Goal: Transaction & Acquisition: Purchase product/service

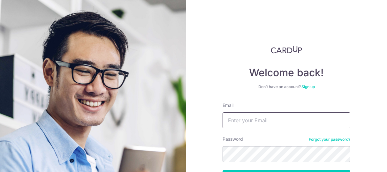
click at [237, 117] on input "Email" at bounding box center [286, 120] width 128 height 16
type input "[EMAIL_ADDRESS][DOMAIN_NAME]"
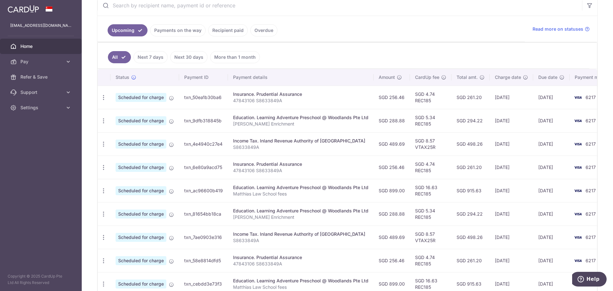
scroll to position [128, 0]
click at [386, 80] on icon at bounding box center [561, 77] width 5 height 5
click at [65, 63] on link "Pay" at bounding box center [41, 61] width 82 height 15
click at [42, 77] on span "Payments" at bounding box center [41, 77] width 42 height 6
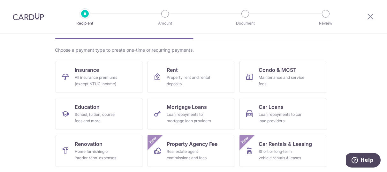
scroll to position [96, 0]
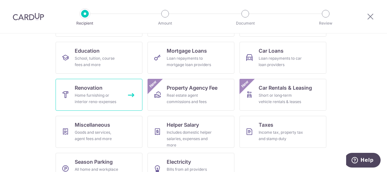
click at [97, 94] on div "Home furnishing or interior reno-expenses" at bounding box center [98, 98] width 46 height 13
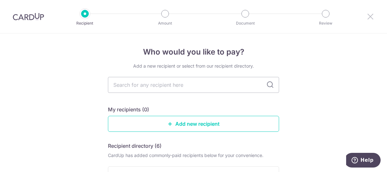
click at [372, 18] on icon at bounding box center [370, 16] width 8 height 8
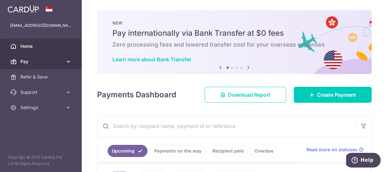
click at [33, 60] on span "Pay" at bounding box center [41, 61] width 42 height 6
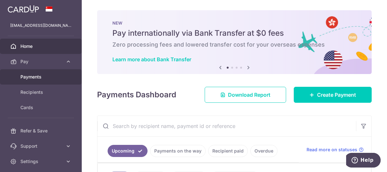
click at [35, 80] on link "Payments" at bounding box center [41, 76] width 82 height 15
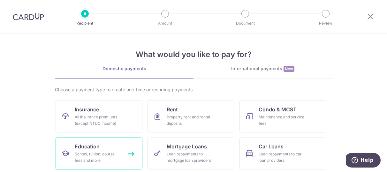
scroll to position [32, 0]
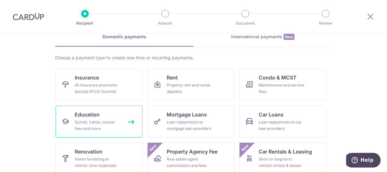
click at [84, 120] on div "School, tuition, course fees and more" at bounding box center [98, 125] width 46 height 13
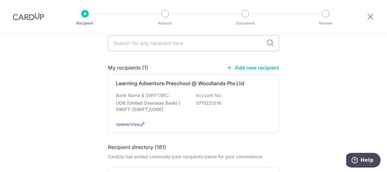
scroll to position [32, 0]
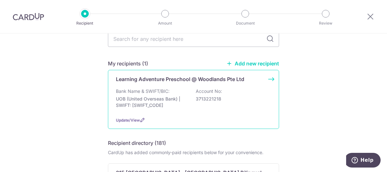
click at [155, 98] on p "UOB (United Overseas Bank) | SWIFT: [SWIFT_CODE]" at bounding box center [151, 102] width 71 height 13
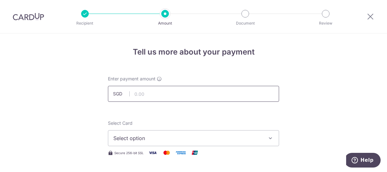
click at [145, 94] on input "text" at bounding box center [193, 94] width 171 height 16
type input "899.00"
click at [167, 137] on span "Select option" at bounding box center [187, 138] width 149 height 8
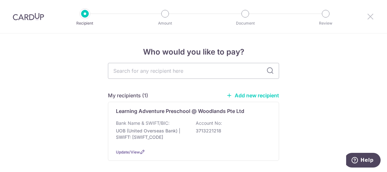
click at [372, 16] on icon at bounding box center [370, 16] width 8 height 8
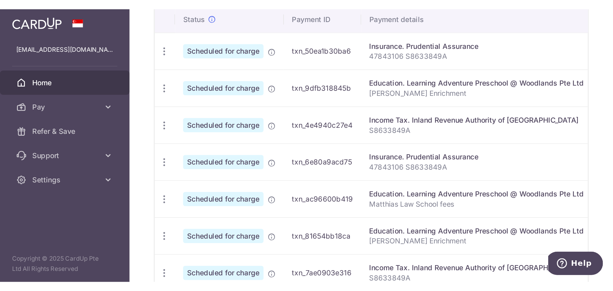
scroll to position [199, 0]
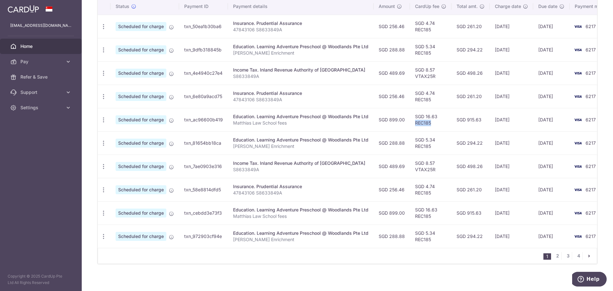
drag, startPoint x: 429, startPoint y: 123, endPoint x: 413, endPoint y: 124, distance: 16.0
click at [386, 124] on td "SGD 16.63 REC185" at bounding box center [430, 119] width 41 height 23
copy td "REC185"
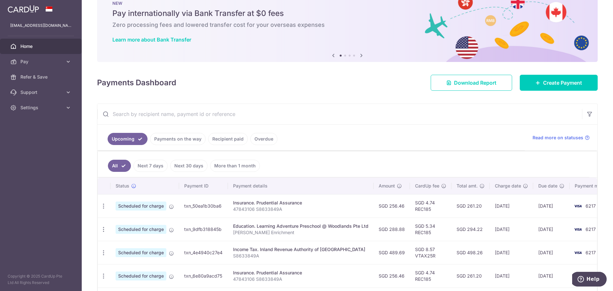
scroll to position [0, 0]
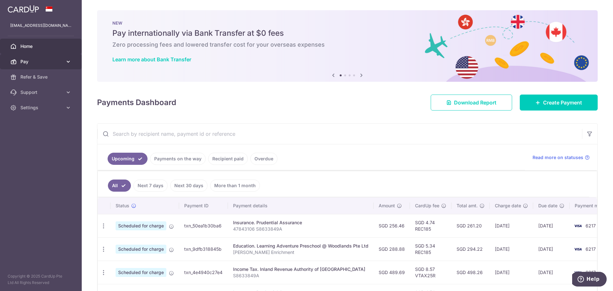
click at [64, 58] on link "Pay" at bounding box center [41, 61] width 82 height 15
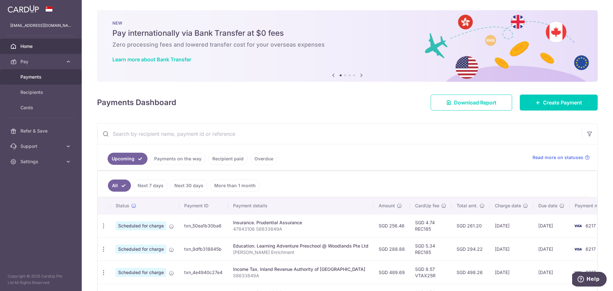
click at [41, 76] on span "Payments" at bounding box center [41, 77] width 42 height 6
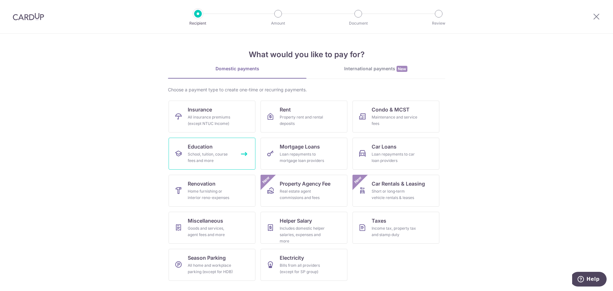
click at [206, 154] on div "School, tuition, course fees and more" at bounding box center [211, 157] width 46 height 13
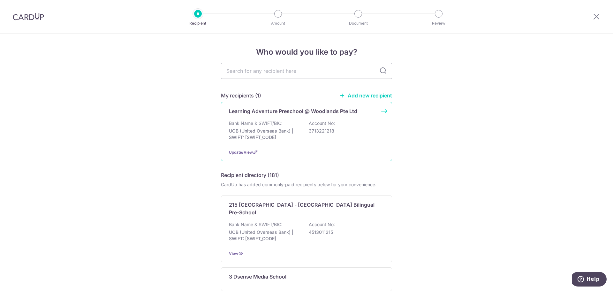
click at [266, 122] on p "Bank Name & SWIFT/BIC:" at bounding box center [256, 123] width 54 height 6
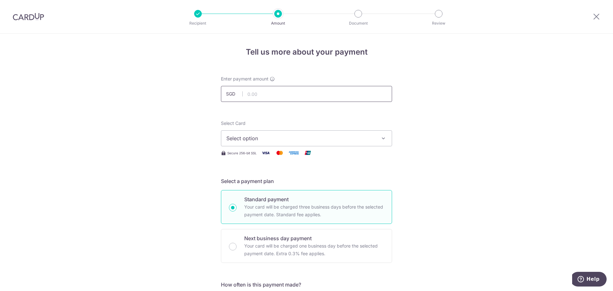
click at [264, 96] on input "text" at bounding box center [306, 94] width 171 height 16
type input "899.00"
click at [264, 139] on span "Select option" at bounding box center [300, 138] width 149 height 8
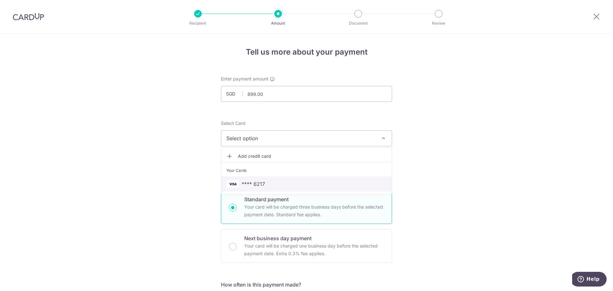
click at [260, 186] on span "**** 6217" at bounding box center [253, 184] width 23 height 8
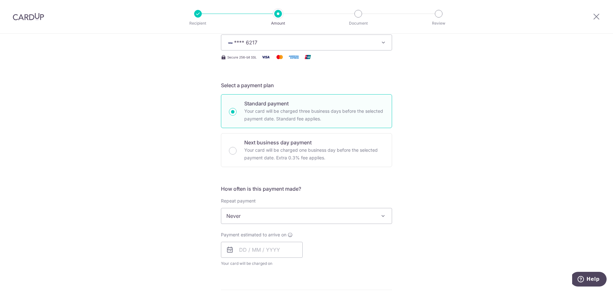
scroll to position [160, 0]
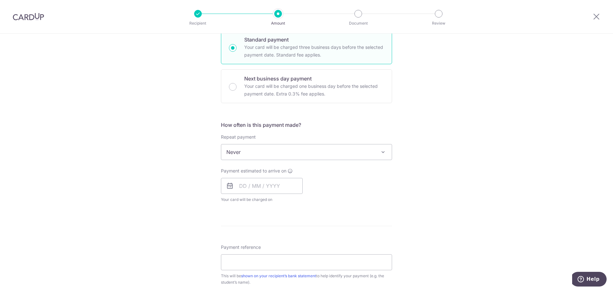
click at [273, 148] on span "Never" at bounding box center [306, 151] width 170 height 15
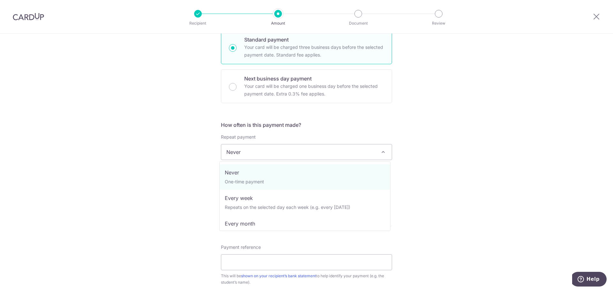
click at [273, 148] on span "Never" at bounding box center [306, 151] width 170 height 15
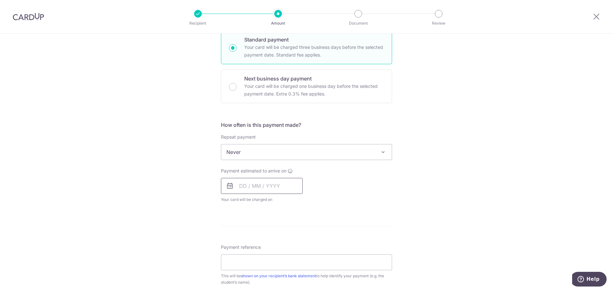
click at [272, 181] on input "text" at bounding box center [262, 186] width 82 height 16
click at [281, 141] on div "Repeat payment Never Every week Every month Every quarter Every half a year Nev…" at bounding box center [306, 147] width 171 height 26
click at [282, 150] on span "Never" at bounding box center [306, 151] width 170 height 15
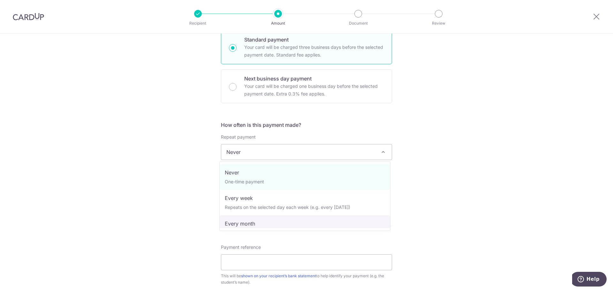
select select "3"
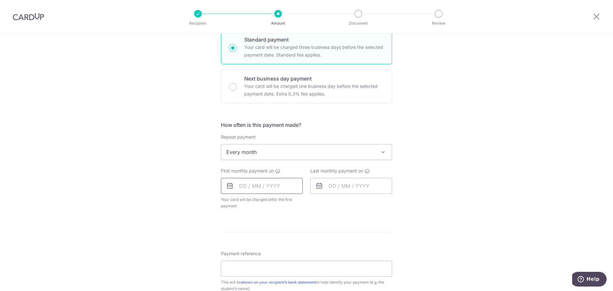
click at [272, 191] on input "text" at bounding box center [262, 186] width 82 height 16
click at [311, 204] on link "Next" at bounding box center [311, 203] width 8 height 8
click at [270, 229] on link "1" at bounding box center [272, 231] width 10 height 10
type input "01/10/2025"
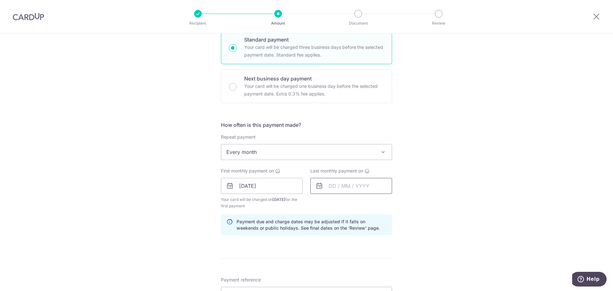
click at [354, 185] on input "text" at bounding box center [351, 186] width 82 height 16
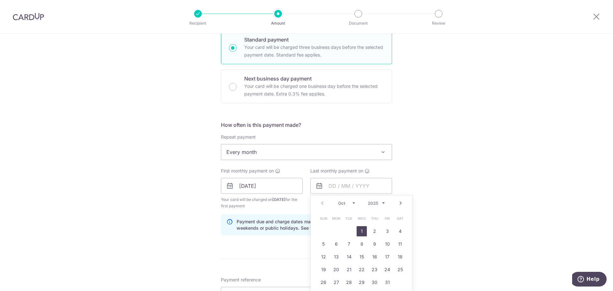
click at [359, 232] on link "1" at bounding box center [361, 231] width 10 height 10
type input "01/10/2025"
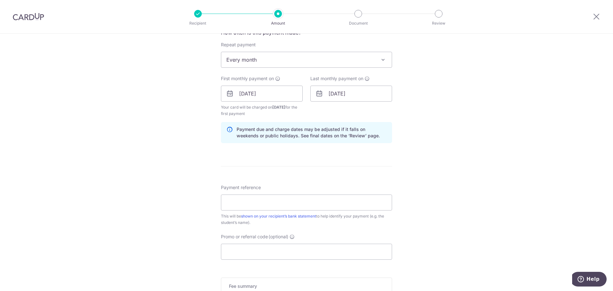
scroll to position [255, 0]
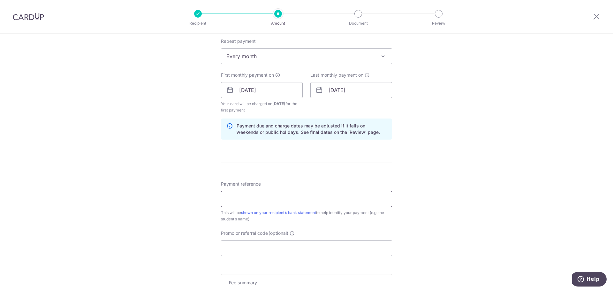
click at [270, 198] on input "Payment reference" at bounding box center [306, 199] width 171 height 16
type input "Matthias Law School fees"
click at [200, 225] on div "Tell us more about your payment Enter payment amount SGD 899.00 899.00 Select C…" at bounding box center [306, 83] width 613 height 610
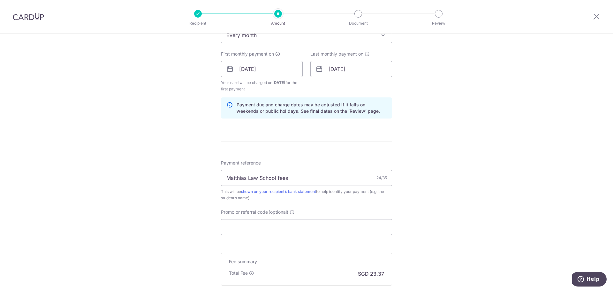
scroll to position [287, 0]
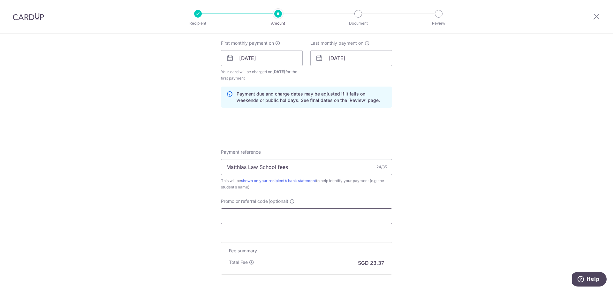
click at [245, 212] on input "Promo or referral code (optional)" at bounding box center [306, 216] width 171 height 16
paste input "REC185"
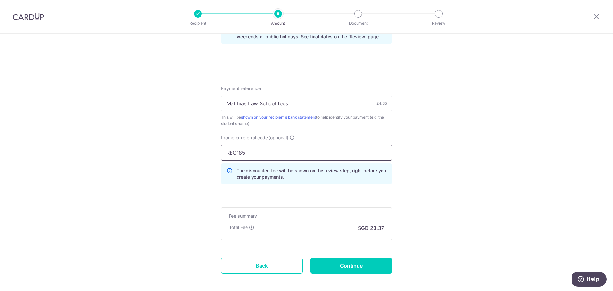
scroll to position [351, 0]
type input "REC185"
click at [347, 259] on input "Continue" at bounding box center [351, 265] width 82 height 16
type input "Create Schedule"
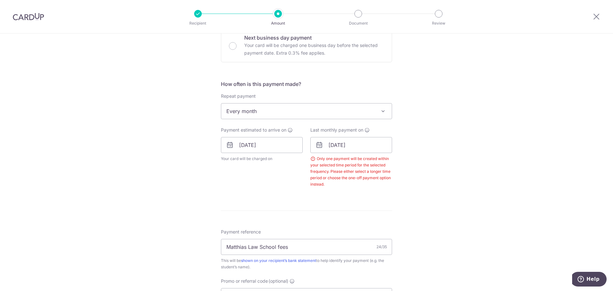
scroll to position [195, 0]
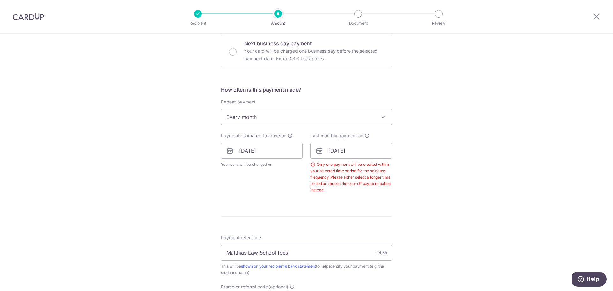
click at [365, 122] on span "Every month" at bounding box center [306, 116] width 170 height 15
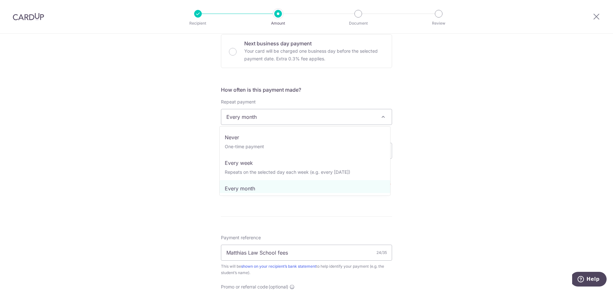
click at [365, 122] on span "Every month" at bounding box center [306, 116] width 170 height 15
click at [365, 120] on span "Every month" at bounding box center [306, 116] width 170 height 15
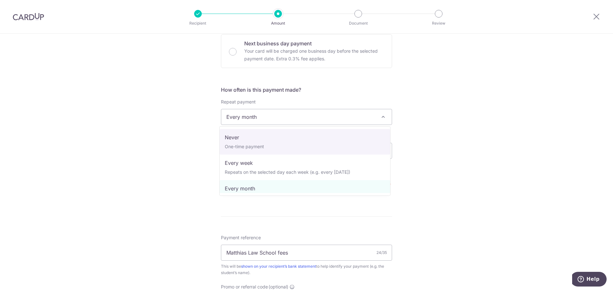
select select "1"
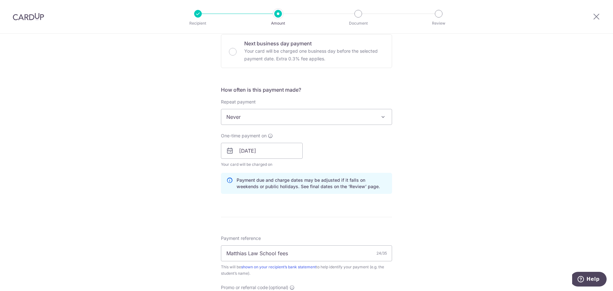
click at [376, 200] on form "Enter payment amount SGD 899.00 899.00 Select Card **** 6217 Add credit card Yo…" at bounding box center [306, 161] width 171 height 560
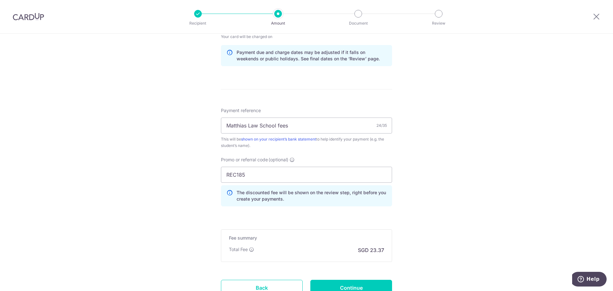
scroll to position [354, 0]
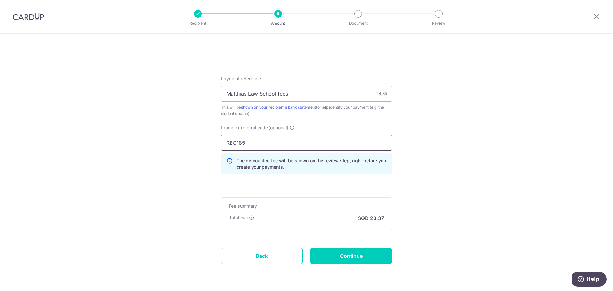
click at [303, 143] on input "REC185" at bounding box center [306, 143] width 171 height 16
click at [350, 257] on input "Continue" at bounding box center [351, 256] width 82 height 16
type input "Create Schedule"
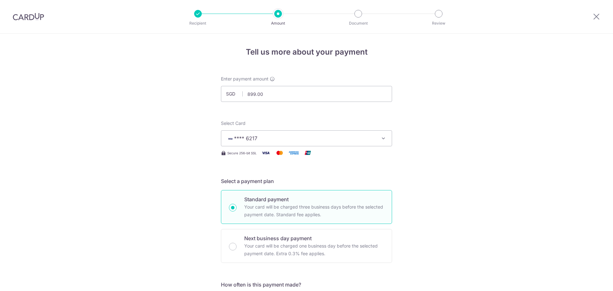
scroll to position [384, 0]
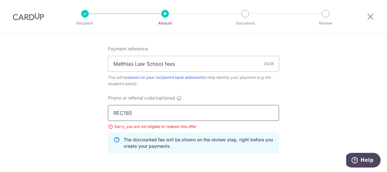
click at [145, 112] on input "REC185" at bounding box center [193, 113] width 171 height 16
paste input "MILELION"
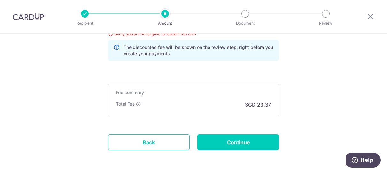
scroll to position [480, 0]
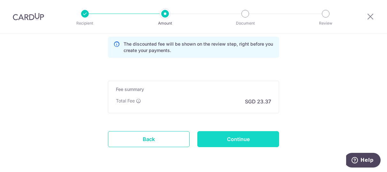
type input "MILELION"
click at [257, 134] on input "Continue" at bounding box center [238, 139] width 82 height 16
type input "Update Schedule"
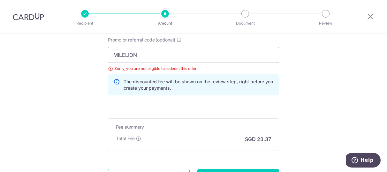
scroll to position [410, 0]
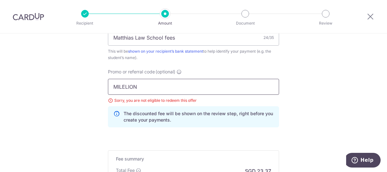
drag, startPoint x: 145, startPoint y: 87, endPoint x: 68, endPoint y: 94, distance: 77.2
paste input "OFF225"
type input "OFF225"
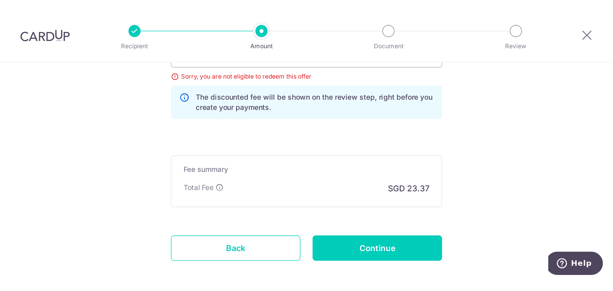
scroll to position [474, 0]
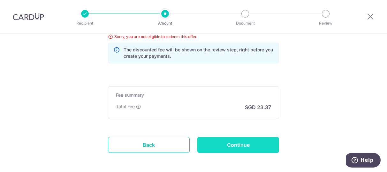
click at [252, 141] on input "Continue" at bounding box center [238, 145] width 82 height 16
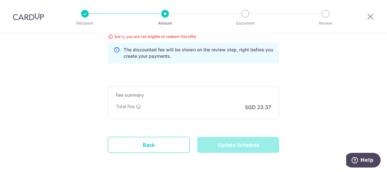
type input "Update Schedule"
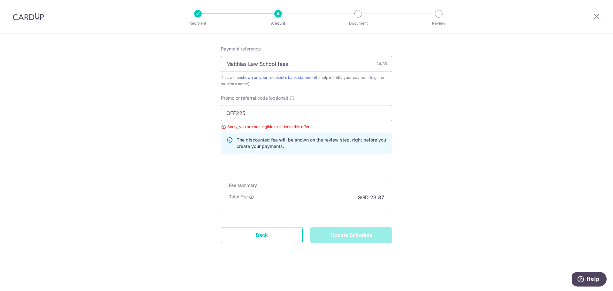
scroll to position [384, 0]
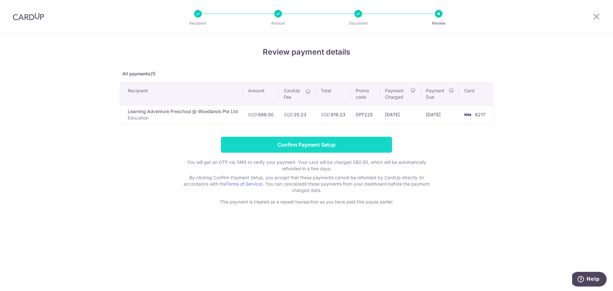
click at [323, 144] on input "Confirm Payment Setup" at bounding box center [306, 145] width 171 height 16
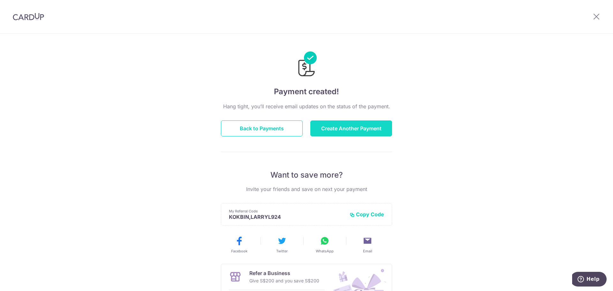
click at [351, 129] on button "Create Another Payment" at bounding box center [351, 128] width 82 height 16
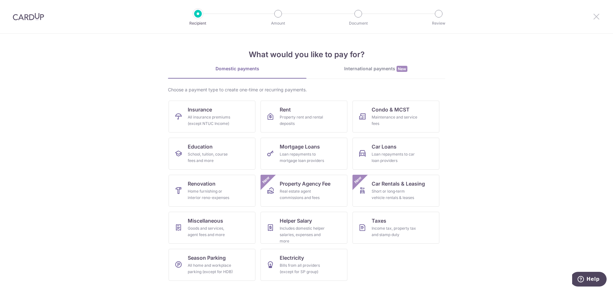
click at [594, 14] on icon at bounding box center [596, 16] width 8 height 8
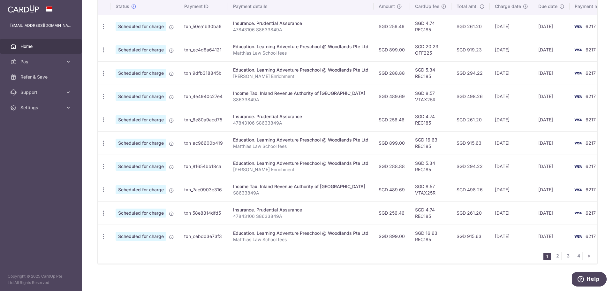
scroll to position [198, 0]
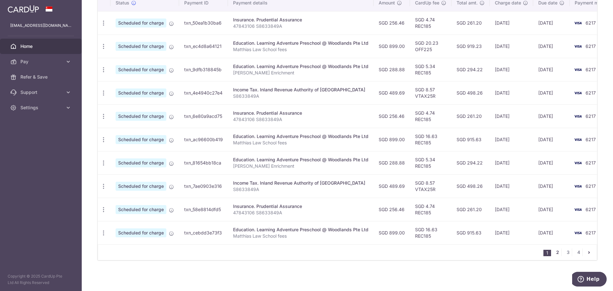
click at [556, 253] on link "2" at bounding box center [557, 252] width 8 height 8
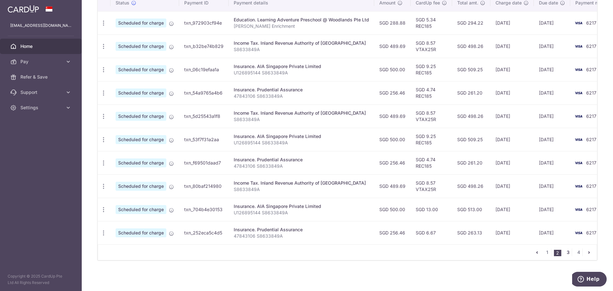
click at [564, 253] on link "3" at bounding box center [568, 252] width 8 height 8
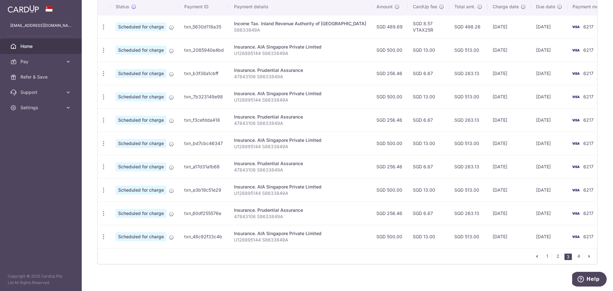
scroll to position [195, 0]
